Goal: Information Seeking & Learning: Learn about a topic

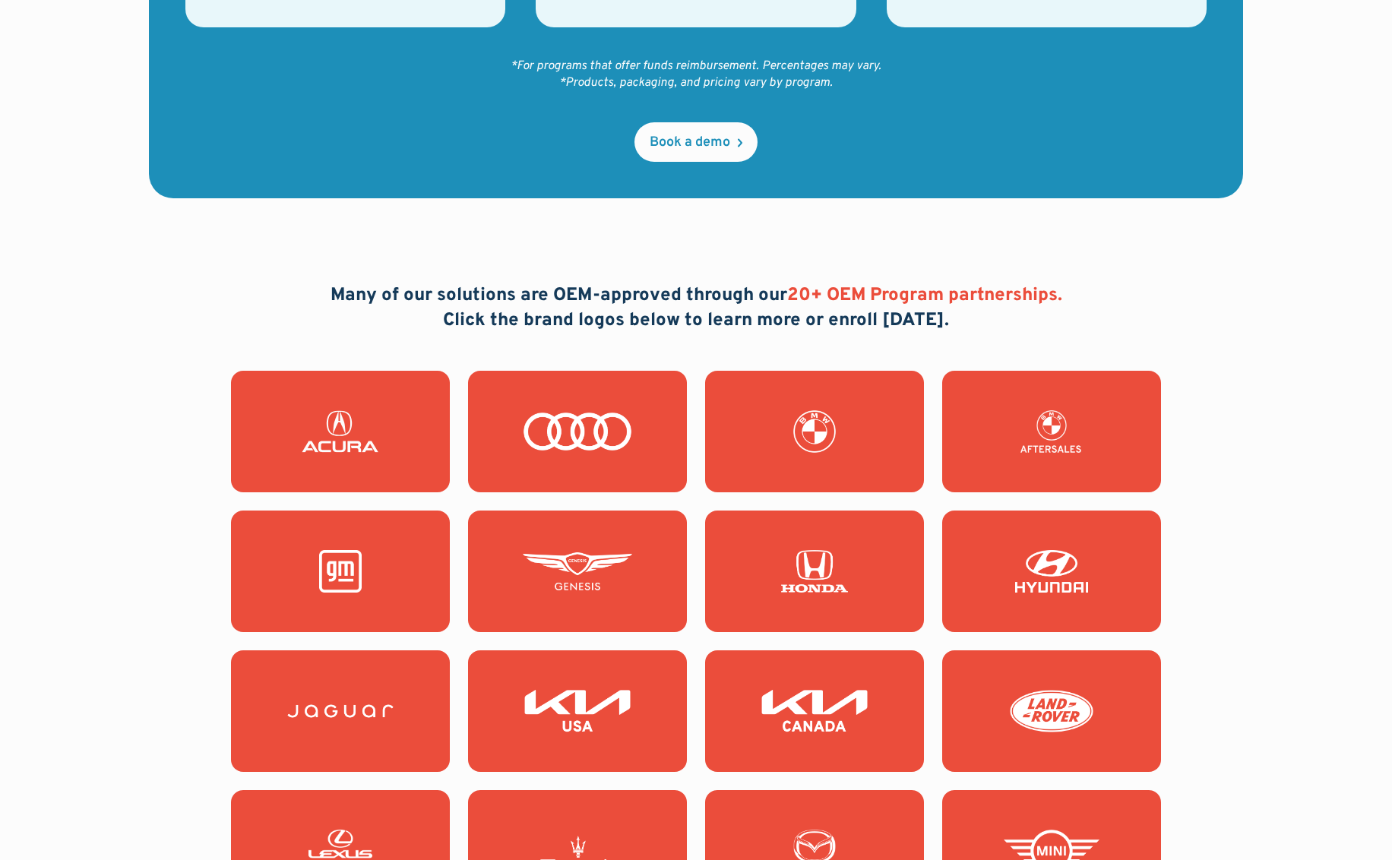
scroll to position [1267, 0]
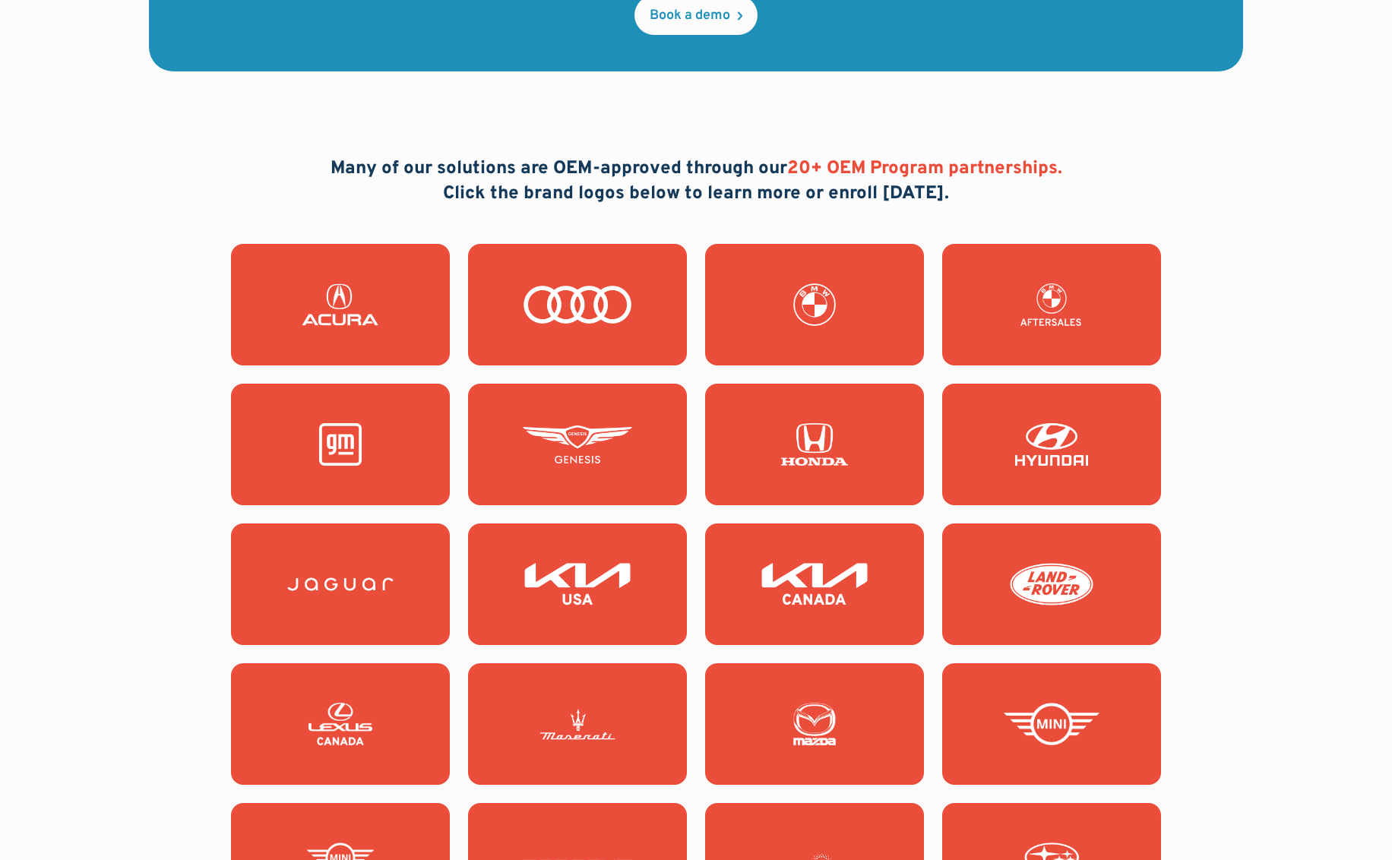
click at [616, 599] on img at bounding box center [577, 584] width 109 height 43
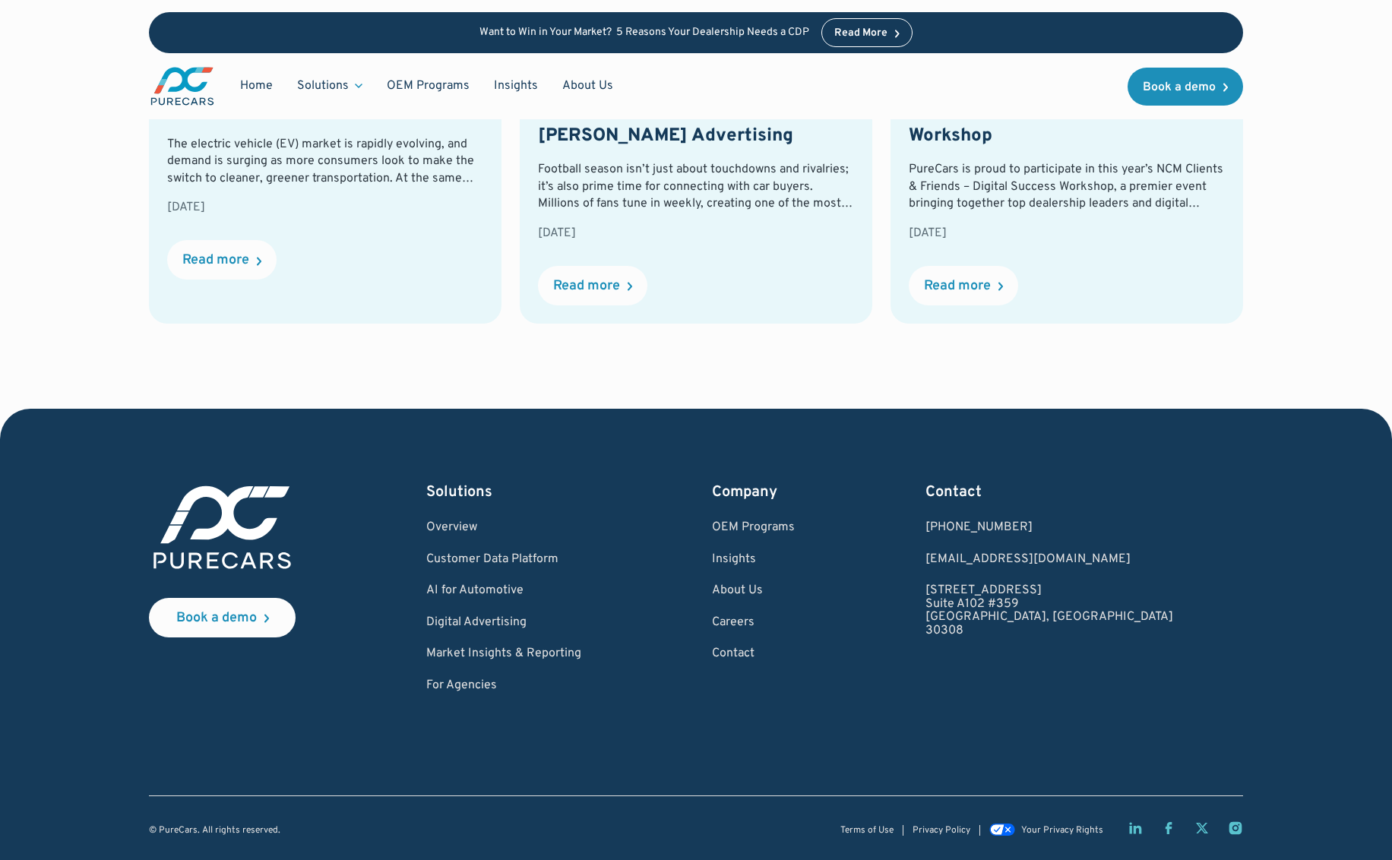
scroll to position [3459, 0]
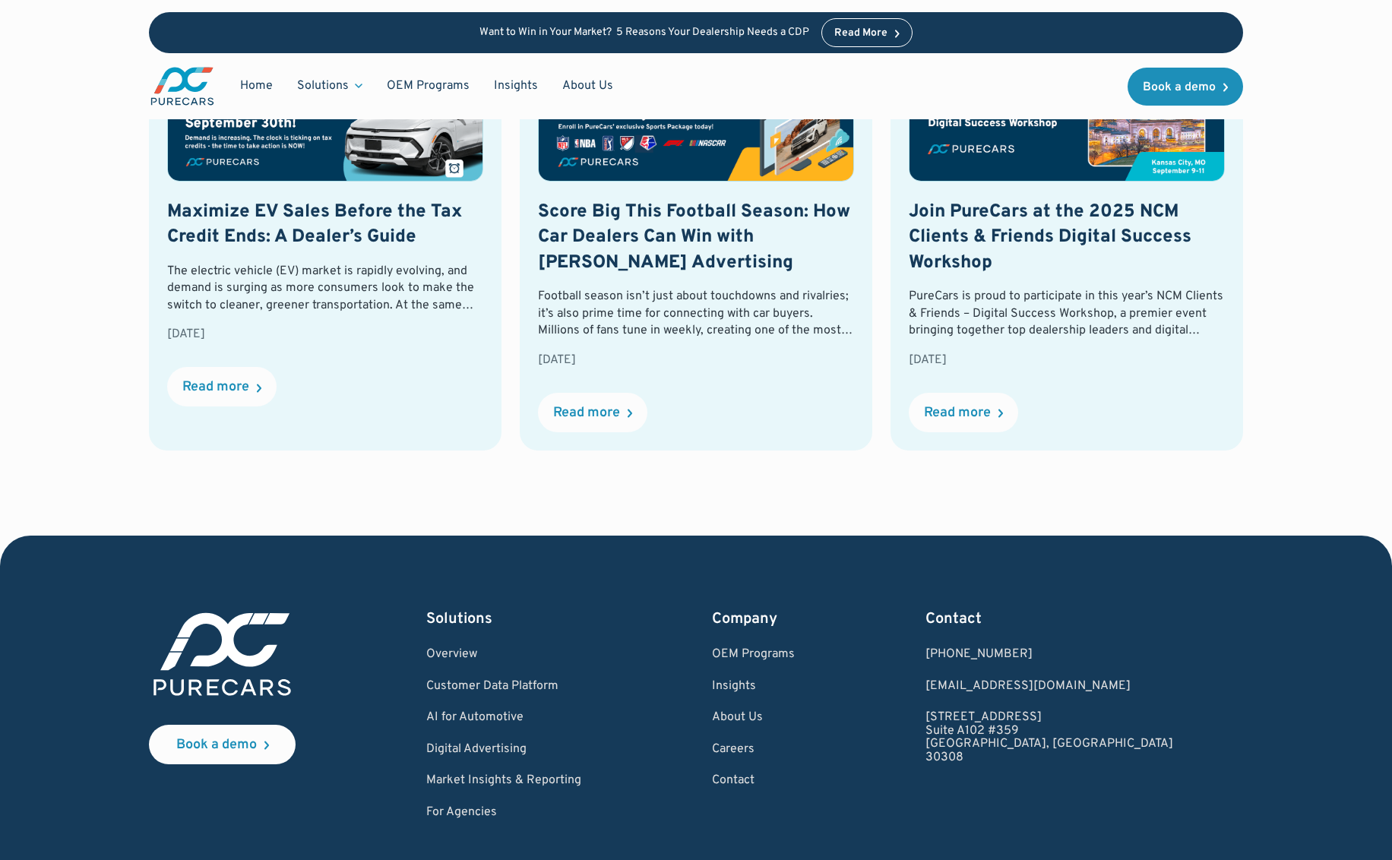
click at [298, 185] on link "Blog Maximize EV Sales Before the Tax Credit Ends: A Dealer’s Guide The electri…" at bounding box center [325, 243] width 353 height 414
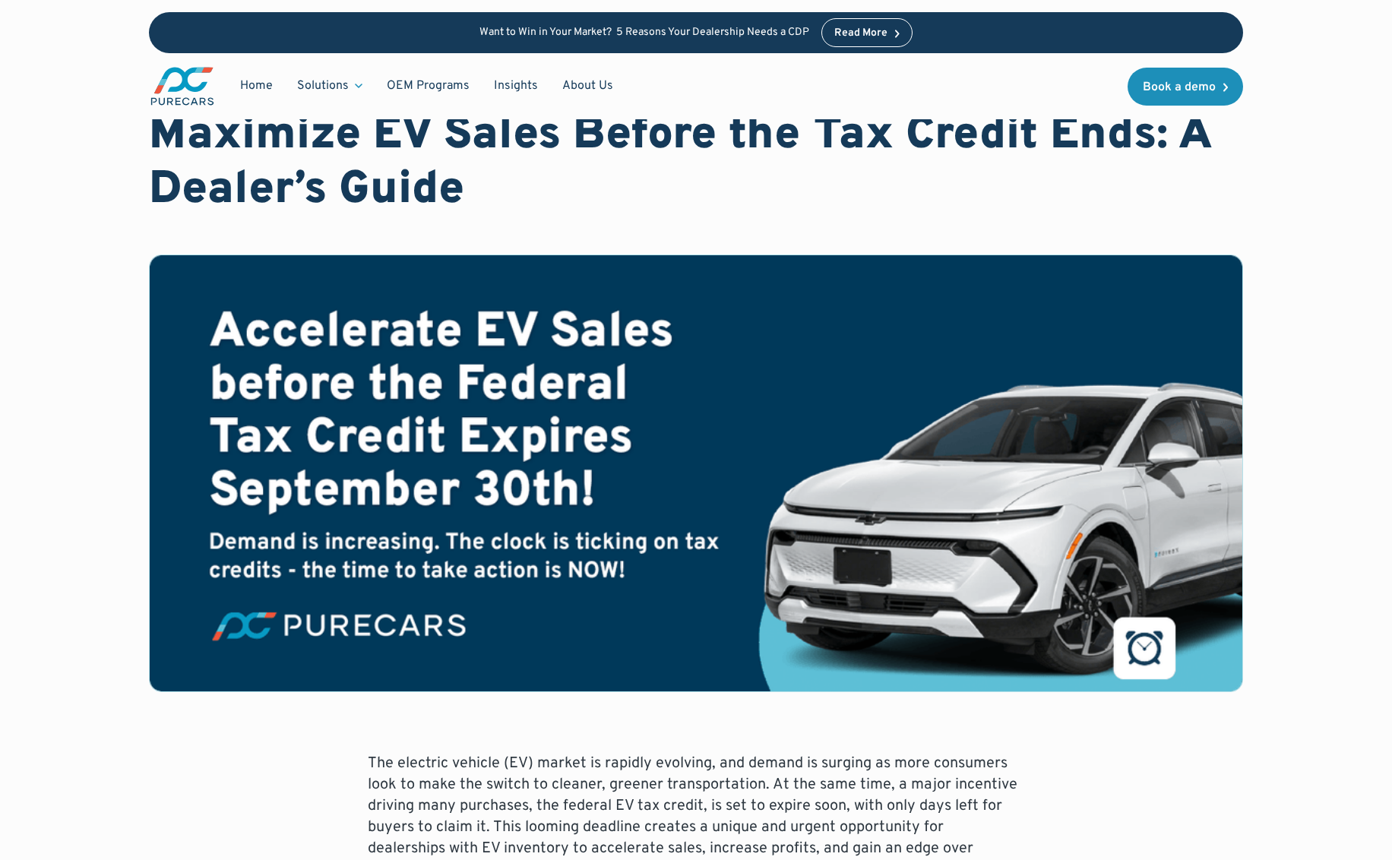
scroll to position [72, 0]
